Goal: Complete application form

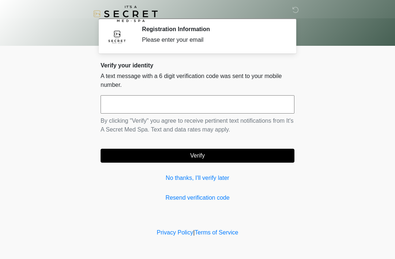
click at [175, 171] on div "Verify your identity A text message with a 6 digit verification code was sent t…" at bounding box center [198, 132] width 194 height 140
click at [180, 177] on link "No thanks, I'll verify later" at bounding box center [198, 177] width 194 height 9
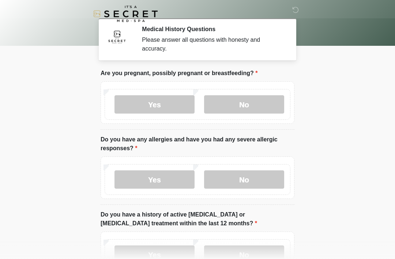
click at [260, 111] on label "No" at bounding box center [244, 104] width 80 height 18
click at [254, 188] on label "No" at bounding box center [244, 179] width 80 height 18
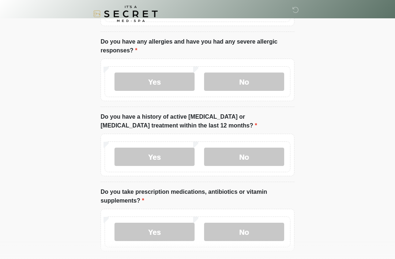
scroll to position [113, 0]
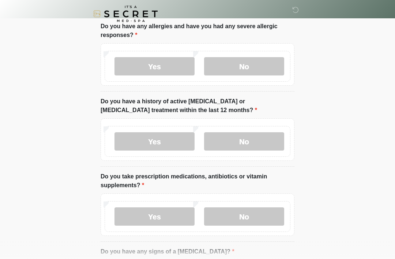
click at [259, 149] on label "No" at bounding box center [244, 141] width 80 height 18
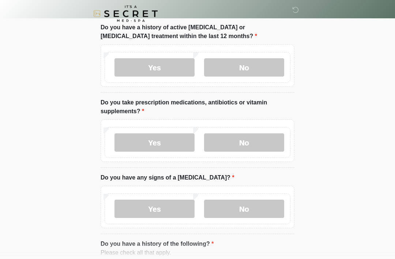
click at [264, 147] on label "No" at bounding box center [244, 143] width 80 height 18
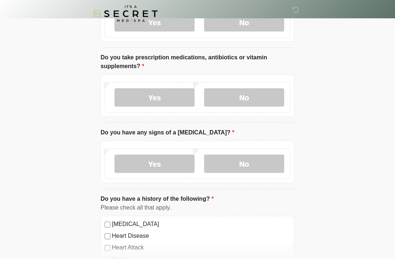
scroll to position [232, 0]
click at [261, 164] on label "No" at bounding box center [244, 163] width 80 height 18
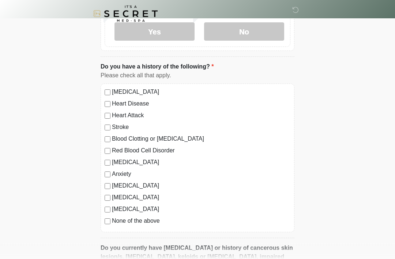
scroll to position [371, 0]
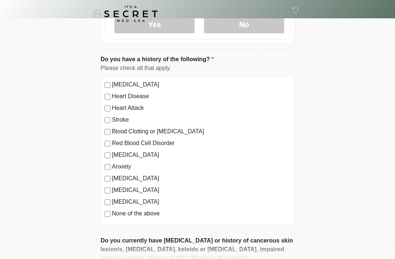
click at [155, 216] on label "None of the above" at bounding box center [201, 213] width 179 height 9
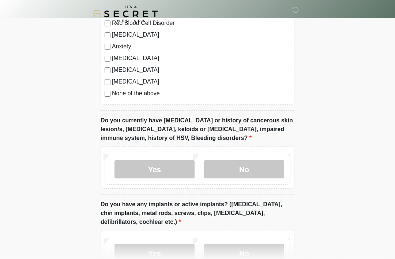
scroll to position [502, 0]
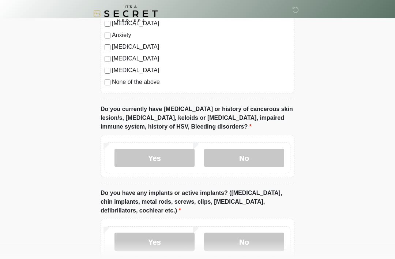
click at [263, 164] on label "No" at bounding box center [244, 158] width 80 height 18
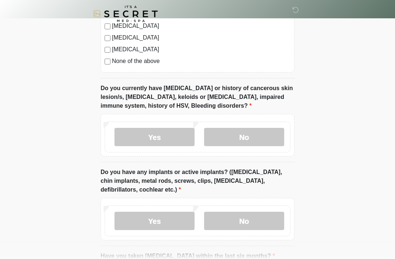
scroll to position [548, 0]
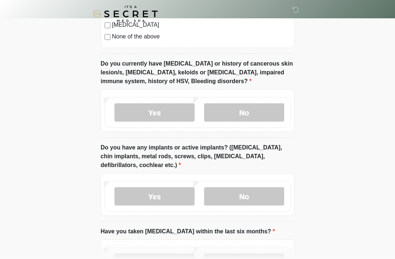
click at [264, 203] on label "No" at bounding box center [244, 196] width 80 height 18
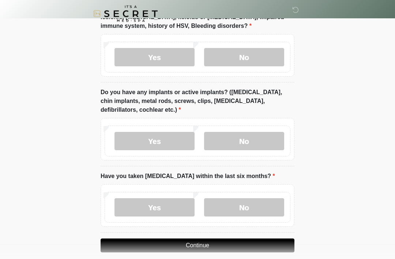
scroll to position [604, 0]
click at [262, 210] on label "No" at bounding box center [244, 207] width 80 height 18
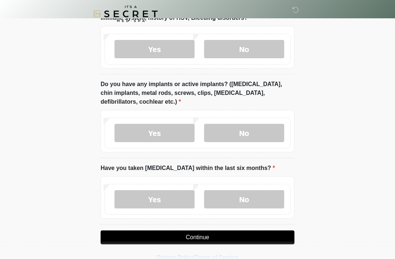
click at [245, 241] on button "Continue" at bounding box center [198, 237] width 194 height 14
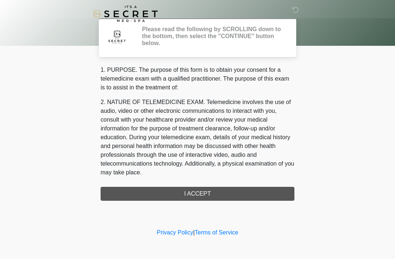
scroll to position [0, 0]
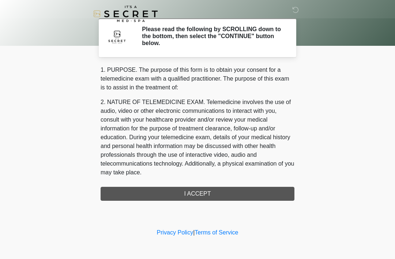
click at [252, 198] on div "1. PURPOSE. The purpose of this form is to obtain your consent for a telemedici…" at bounding box center [198, 133] width 194 height 135
click at [223, 195] on div "1. PURPOSE. The purpose of this form is to obtain your consent for a telemedici…" at bounding box center [198, 133] width 194 height 135
click at [205, 195] on div "1. PURPOSE. The purpose of this form is to obtain your consent for a telemedici…" at bounding box center [198, 133] width 194 height 135
click at [212, 195] on div "1. PURPOSE. The purpose of this form is to obtain your consent for a telemedici…" at bounding box center [198, 133] width 194 height 135
click at [211, 195] on div "1. PURPOSE. The purpose of this form is to obtain your consent for a telemedici…" at bounding box center [198, 133] width 194 height 135
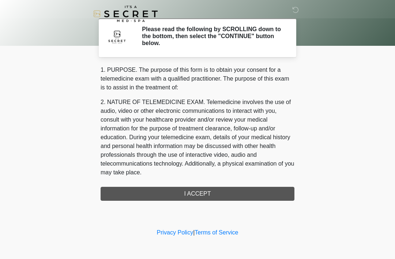
click at [214, 192] on div "1. PURPOSE. The purpose of this form is to obtain your consent for a telemedici…" at bounding box center [198, 133] width 194 height 135
click at [217, 196] on div "1. PURPOSE. The purpose of this form is to obtain your consent for a telemedici…" at bounding box center [198, 133] width 194 height 135
click at [209, 192] on div "1. PURPOSE. The purpose of this form is to obtain your consent for a telemedici…" at bounding box center [198, 133] width 194 height 135
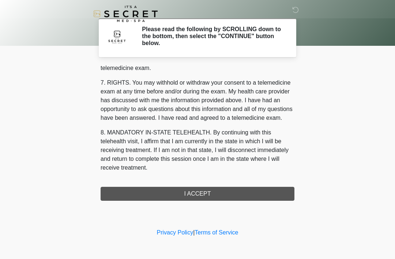
click at [214, 194] on div "1. PURPOSE. The purpose of this form is to obtain your consent for a telemedici…" at bounding box center [198, 133] width 194 height 135
click at [214, 194] on button "I ACCEPT" at bounding box center [198, 194] width 194 height 14
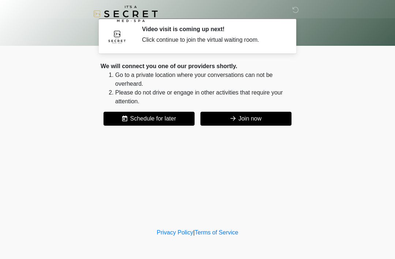
click at [263, 113] on button "Join now" at bounding box center [246, 119] width 91 height 14
